Goal: Task Accomplishment & Management: Complete application form

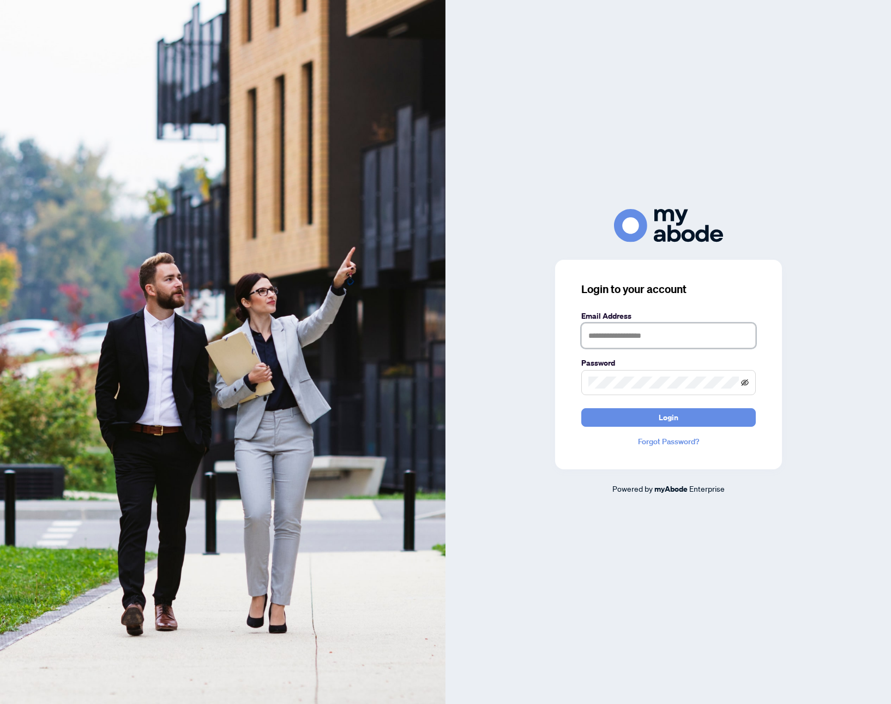
type input "**********"
click at [746, 382] on icon "eye-invisible" at bounding box center [746, 383] width 2 height 2
click at [746, 382] on icon "eye" at bounding box center [745, 382] width 8 height 5
click at [746, 382] on icon "eye-invisible" at bounding box center [746, 383] width 2 height 2
click at [746, 382] on icon "eye" at bounding box center [745, 382] width 8 height 5
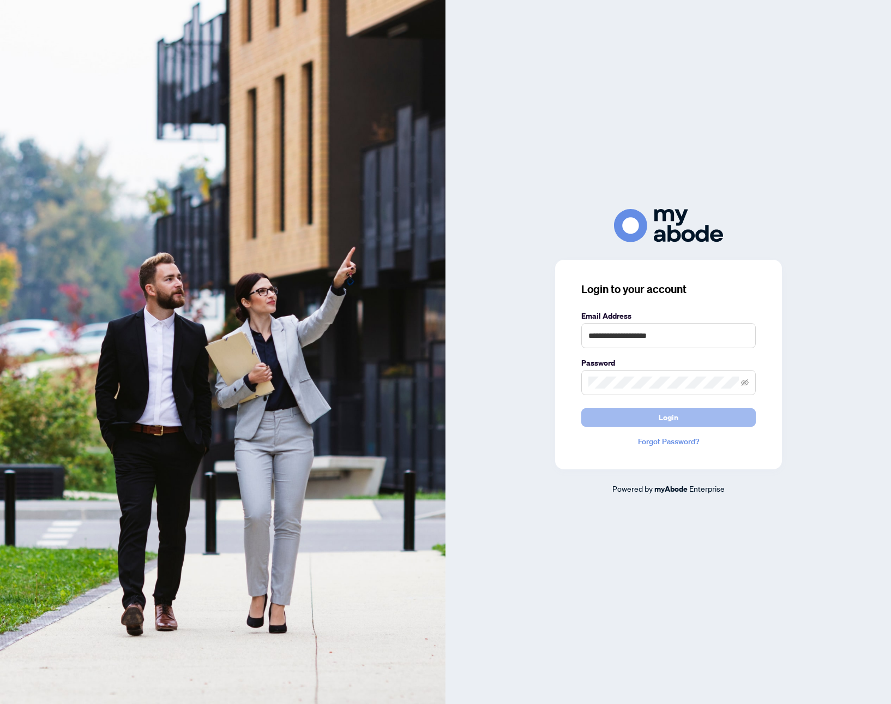
click at [674, 413] on span "Login" at bounding box center [669, 417] width 20 height 17
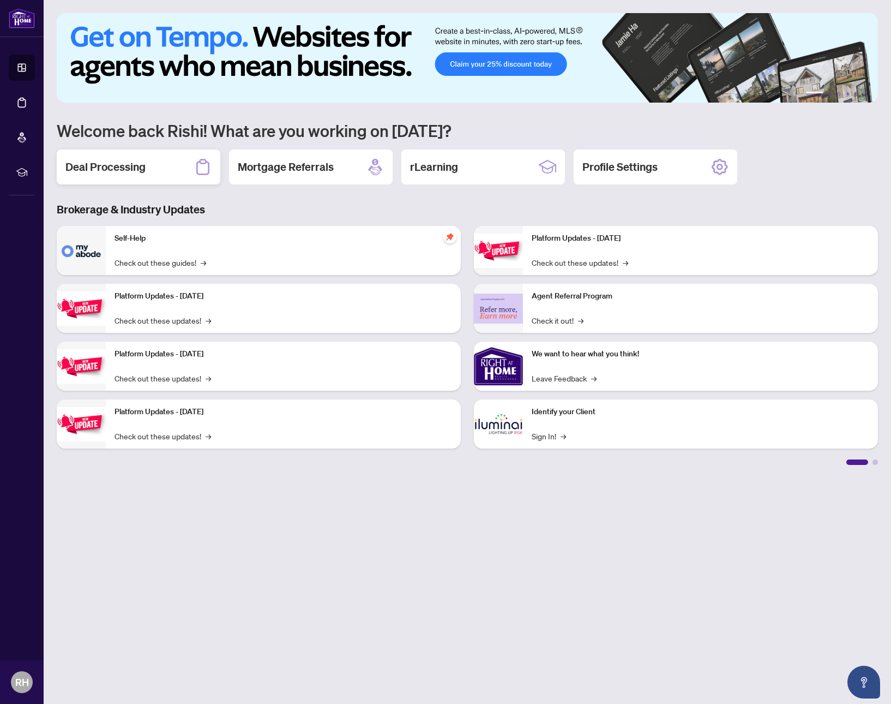
click at [171, 170] on div "Deal Processing" at bounding box center [139, 166] width 164 height 35
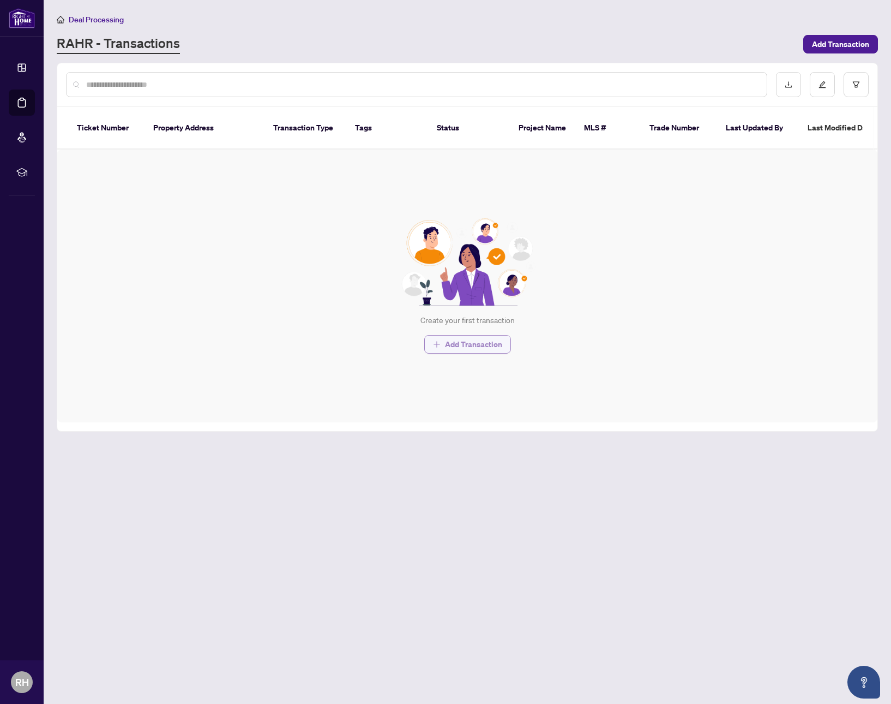
click at [452, 335] on span "Add Transaction" at bounding box center [473, 343] width 57 height 17
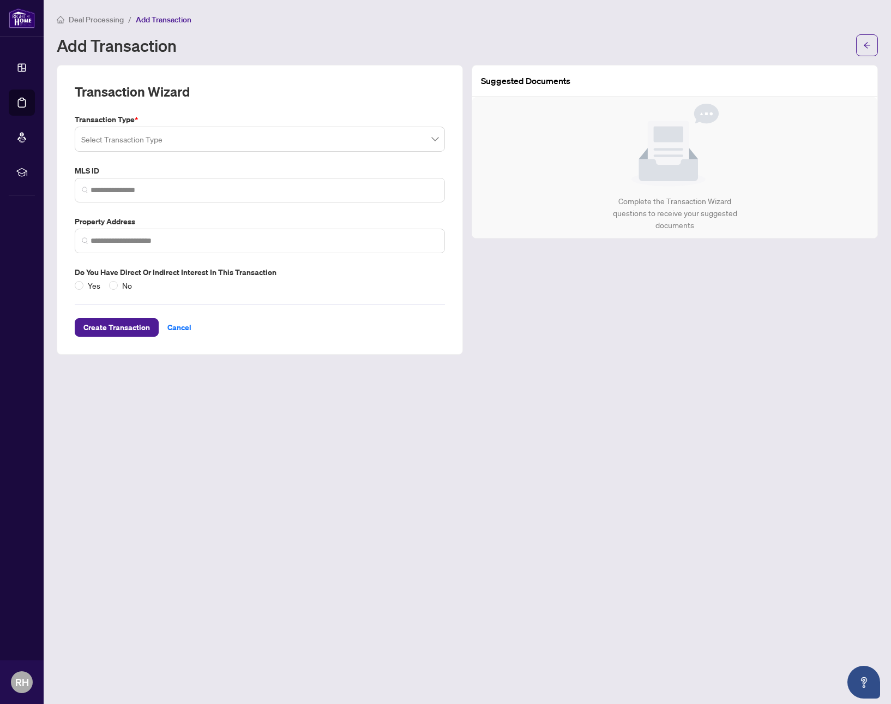
click at [434, 141] on span at bounding box center [259, 139] width 357 height 21
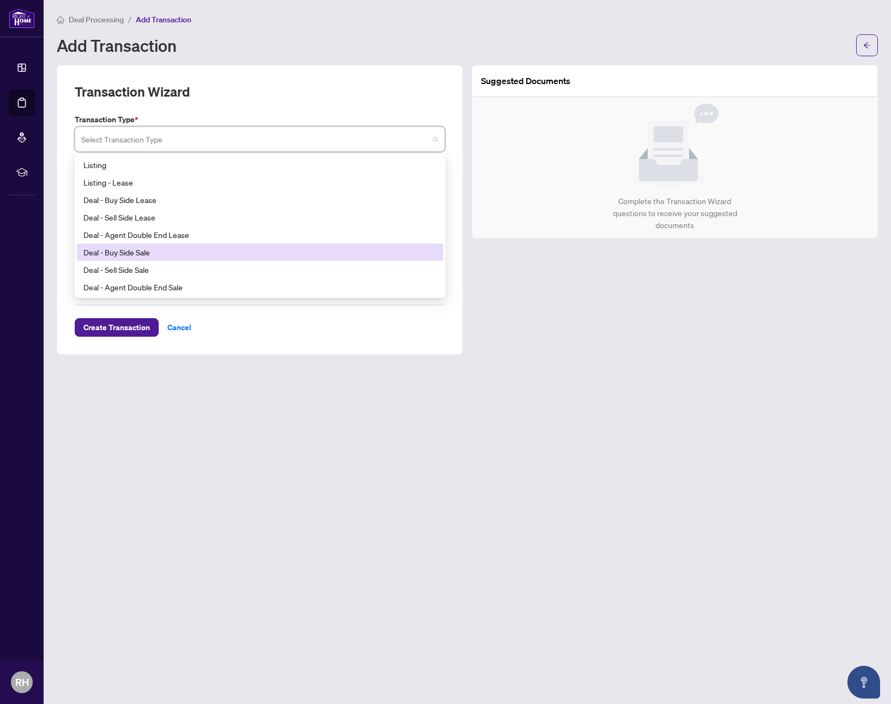
click at [295, 253] on div "Deal - Buy Side Sale" at bounding box center [259, 252] width 353 height 12
